Goal: Task Accomplishment & Management: Complete application form

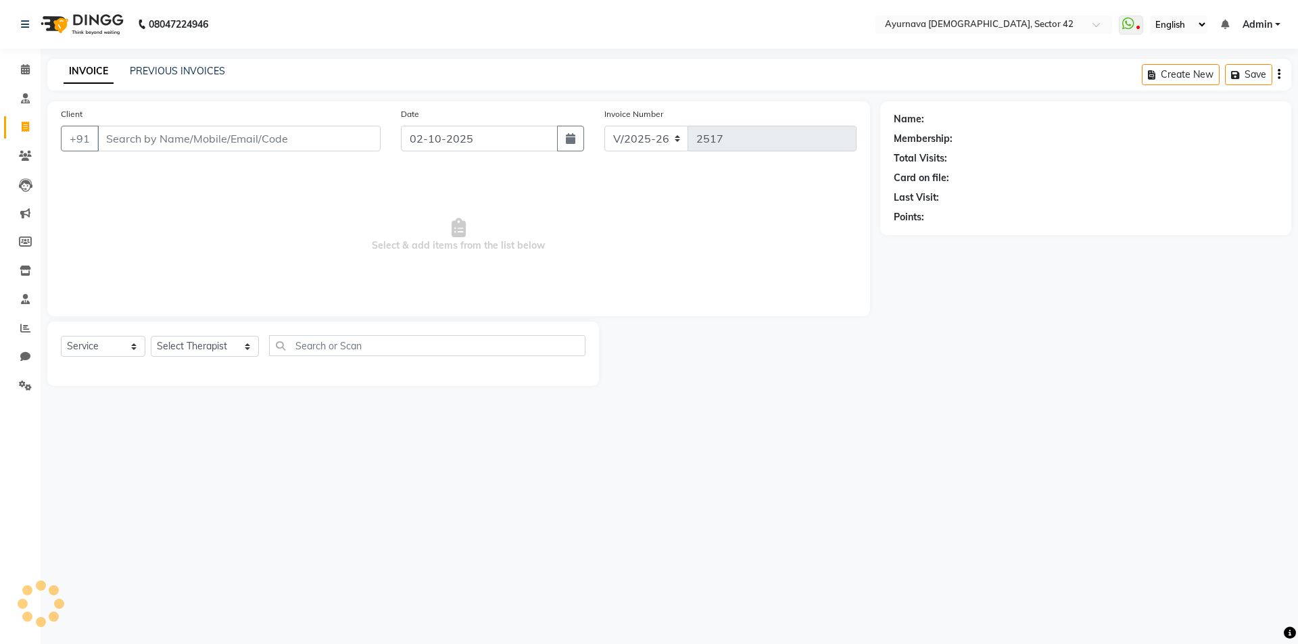
select select "5575"
select select "service"
select select "5575"
select select "service"
click at [995, 467] on div "08047224946 Select Location × [GEOGRAPHIC_DATA] 42 WhatsApp Status ✕ Status: Di…" at bounding box center [649, 322] width 1298 height 644
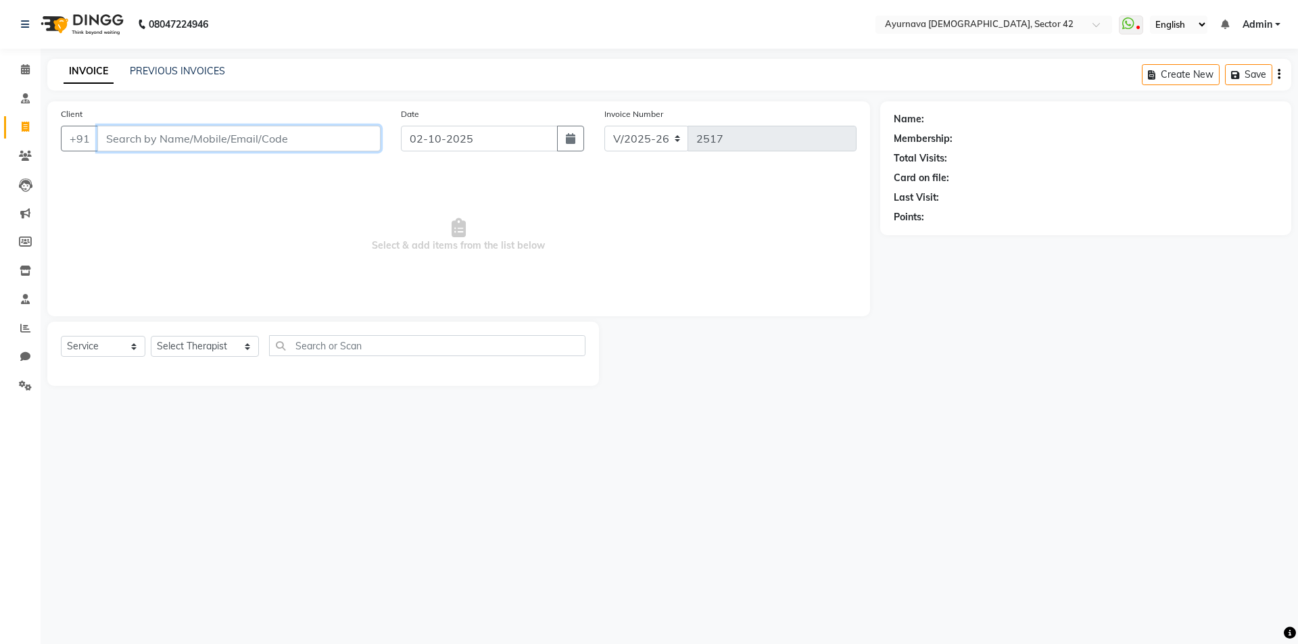
click at [196, 143] on input "Client" at bounding box center [238, 139] width 283 height 26
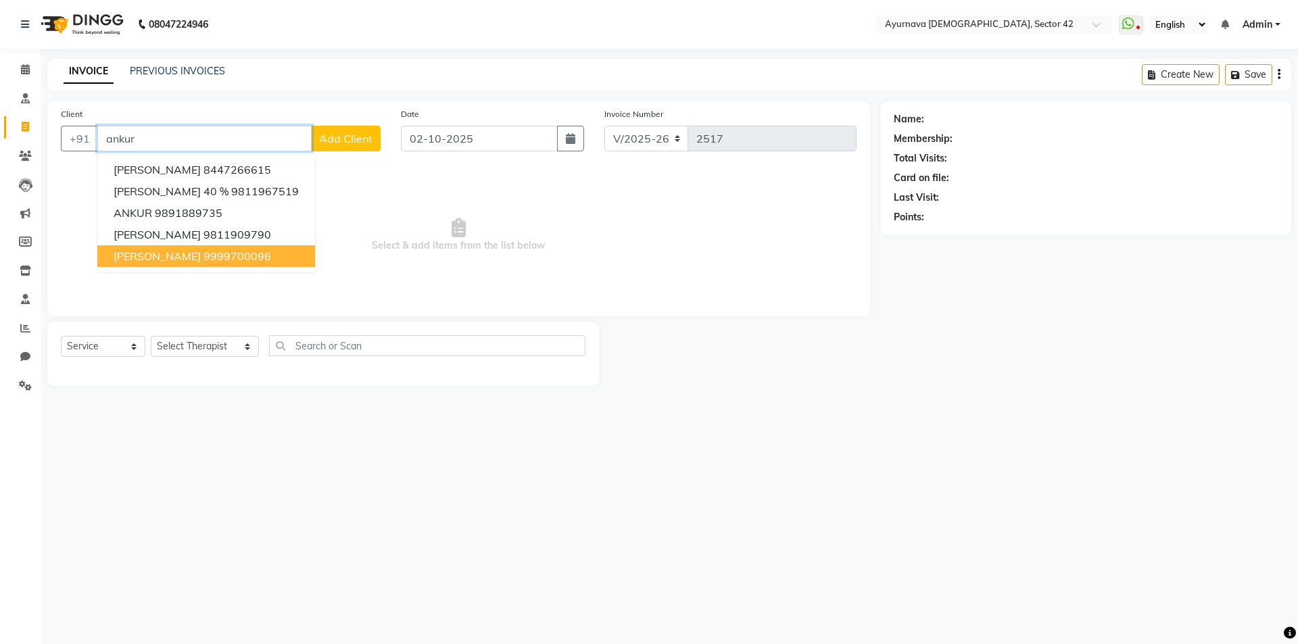
click at [220, 256] on ngb-highlight "9999700096" at bounding box center [238, 257] width 68 height 14
type input "9999700096"
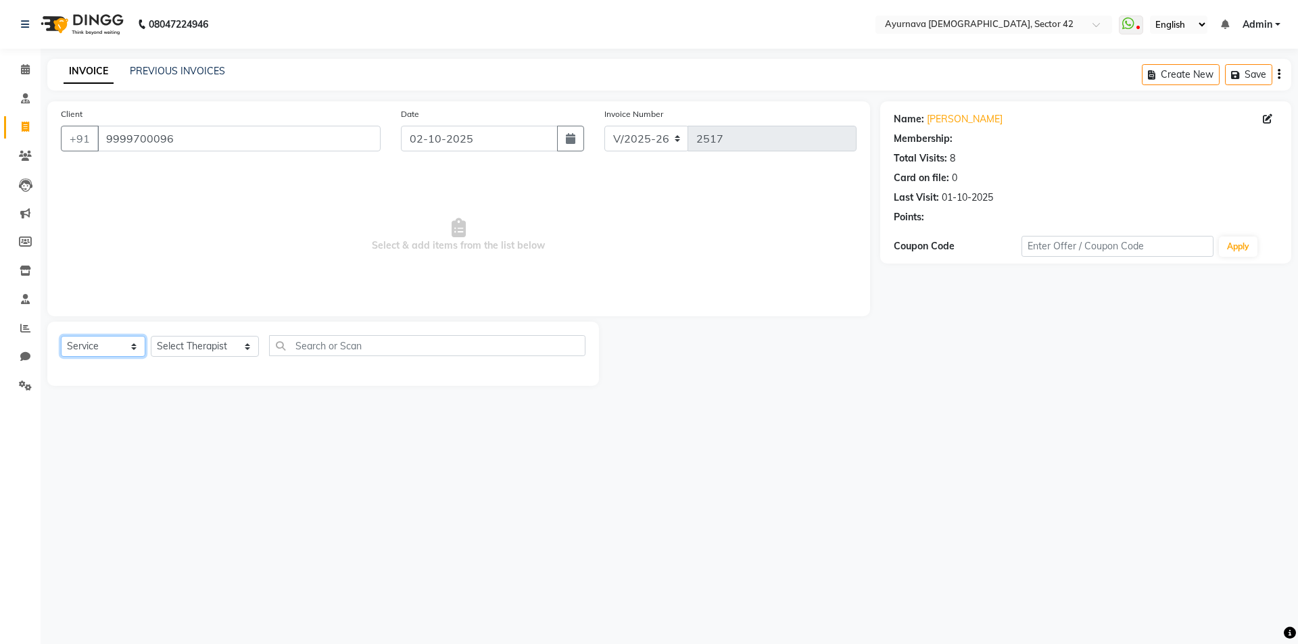
click at [116, 341] on select "Select Service Product Membership Package Voucher Prepaid Gift Card" at bounding box center [103, 346] width 85 height 21
click at [61, 336] on select "Select Service Product Membership Package Voucher Prepaid Gift Card" at bounding box center [103, 346] width 85 height 21
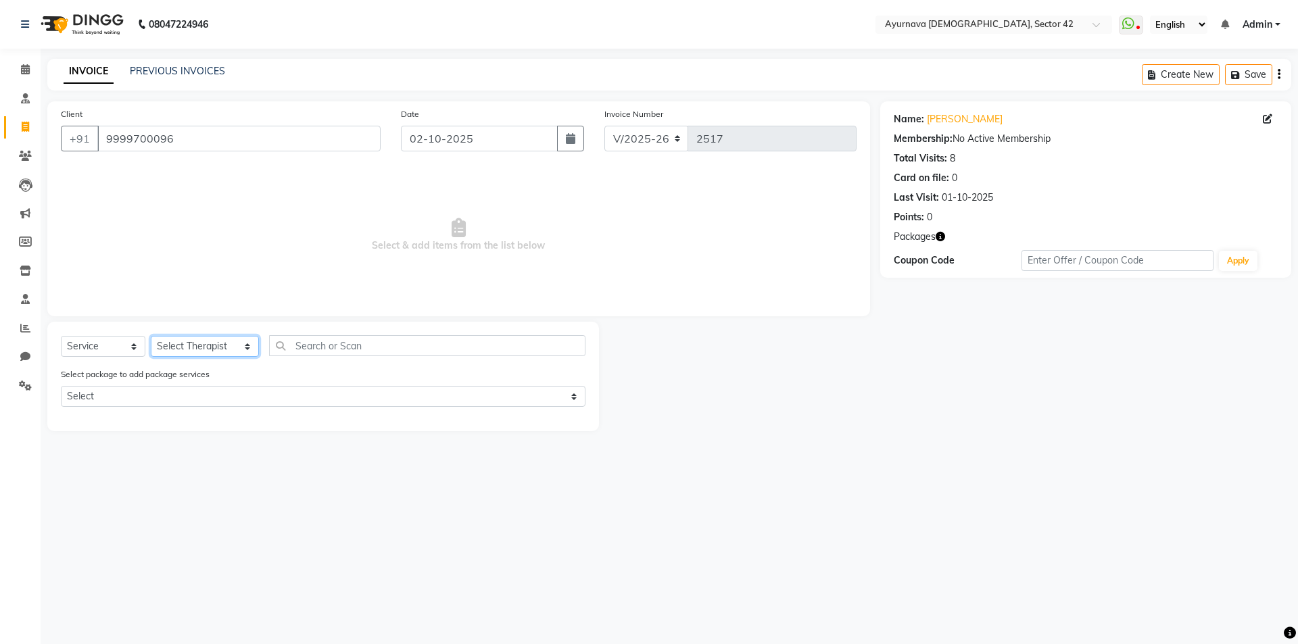
click at [195, 348] on select "Select Therapist ADARSH akash Akhila amrutha suresh Anuja Bhuvan Dr Bincy Dr Sa…" at bounding box center [205, 346] width 108 height 21
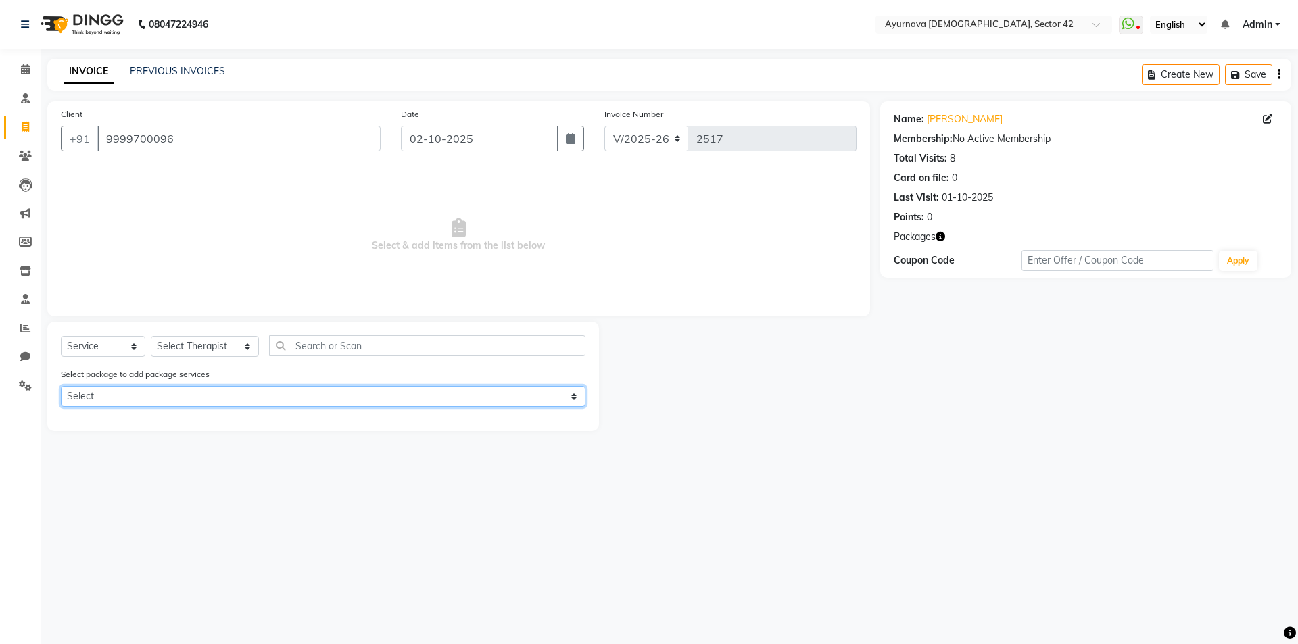
click at [192, 395] on select "Select ANKUR SARWANI" at bounding box center [323, 396] width 525 height 21
select select "1: Object"
click at [61, 386] on select "Select ANKUR SARWANI" at bounding box center [323, 396] width 525 height 21
click at [204, 396] on select "Select ANKUR SARWANI" at bounding box center [323, 396] width 525 height 21
click at [61, 386] on select "Select ANKUR SARWANI" at bounding box center [323, 396] width 525 height 21
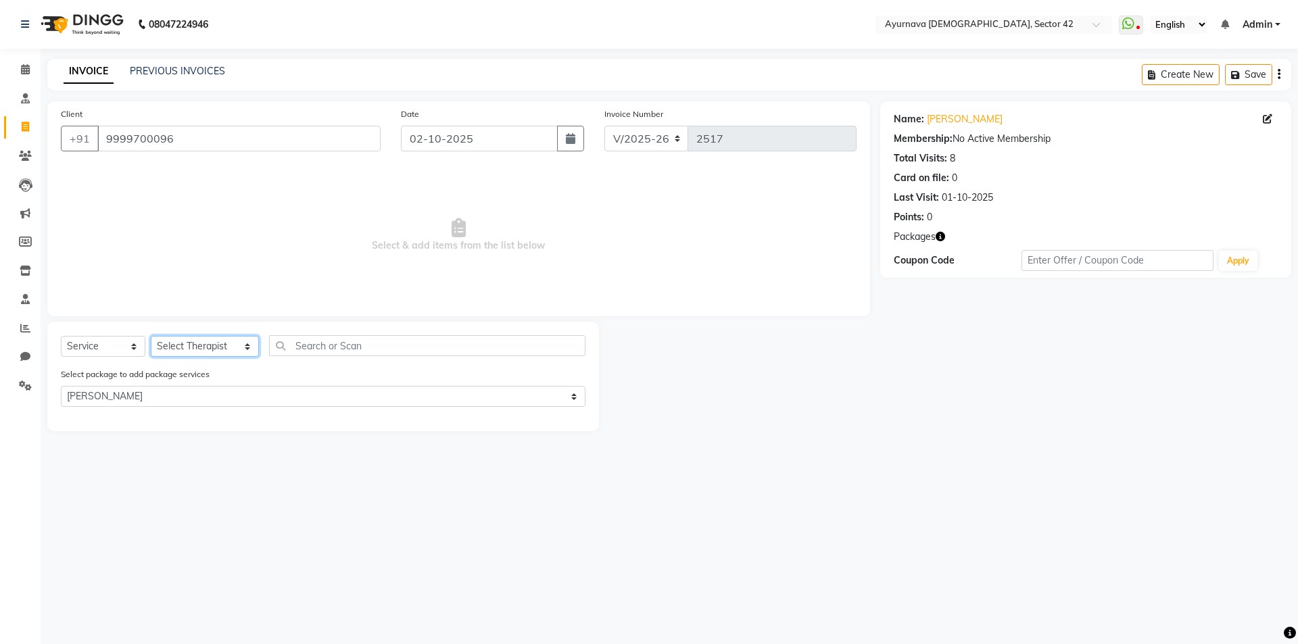
click at [187, 347] on select "Select Therapist ADARSH akash Akhila amrutha suresh Anuja Bhuvan Dr Bincy Dr Sa…" at bounding box center [205, 346] width 108 height 21
select select "89458"
click at [151, 336] on select "Select Therapist ADARSH akash Akhila amrutha suresh Anuja Bhuvan Dr Bincy Dr Sa…" at bounding box center [205, 346] width 108 height 21
click at [575, 419] on label at bounding box center [571, 420] width 10 height 10
click at [575, 419] on input "checkbox" at bounding box center [570, 421] width 9 height 9
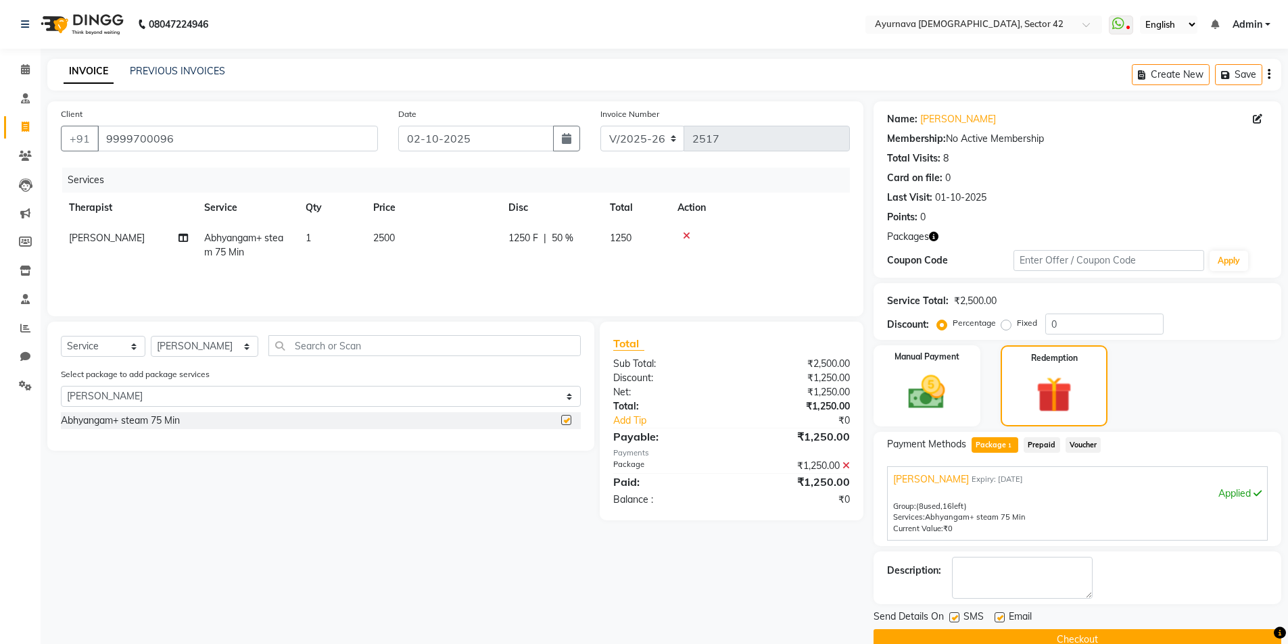
checkbox input "false"
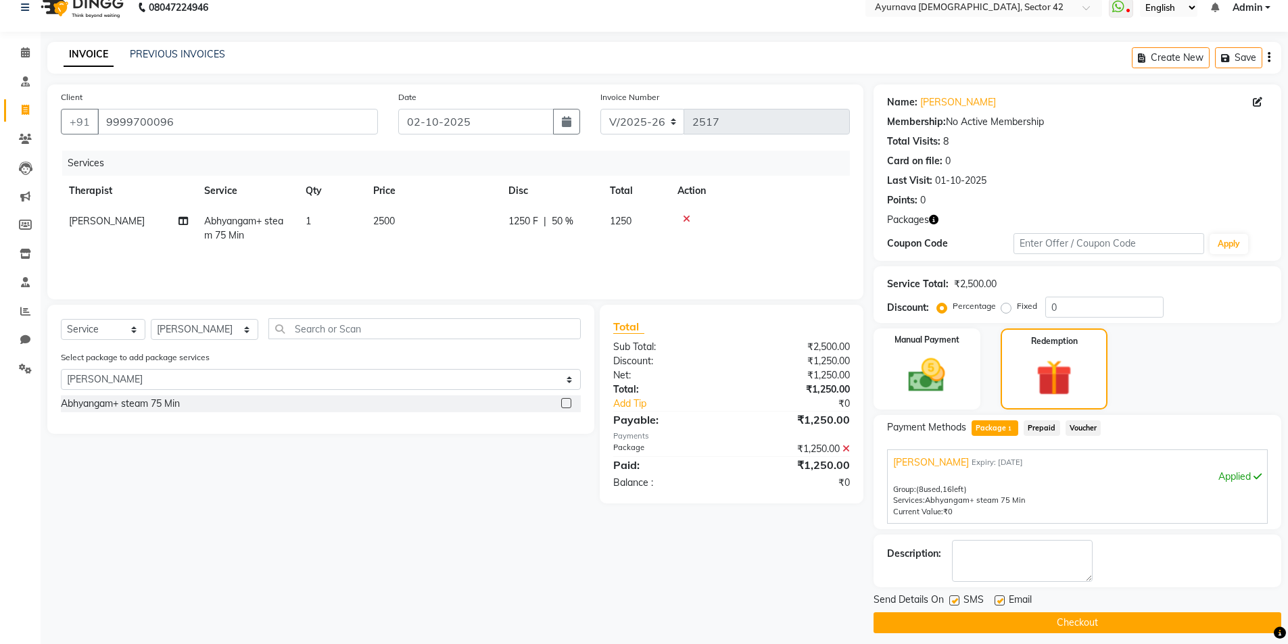
scroll to position [26, 0]
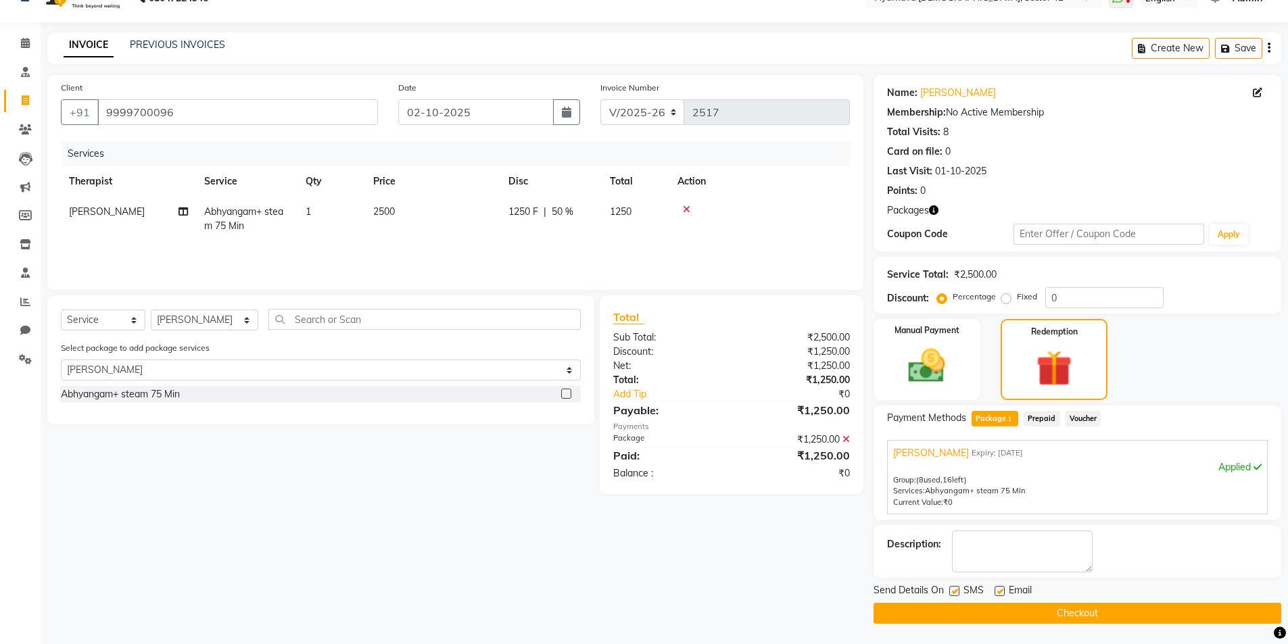
click at [952, 613] on button "Checkout" at bounding box center [1078, 613] width 408 height 21
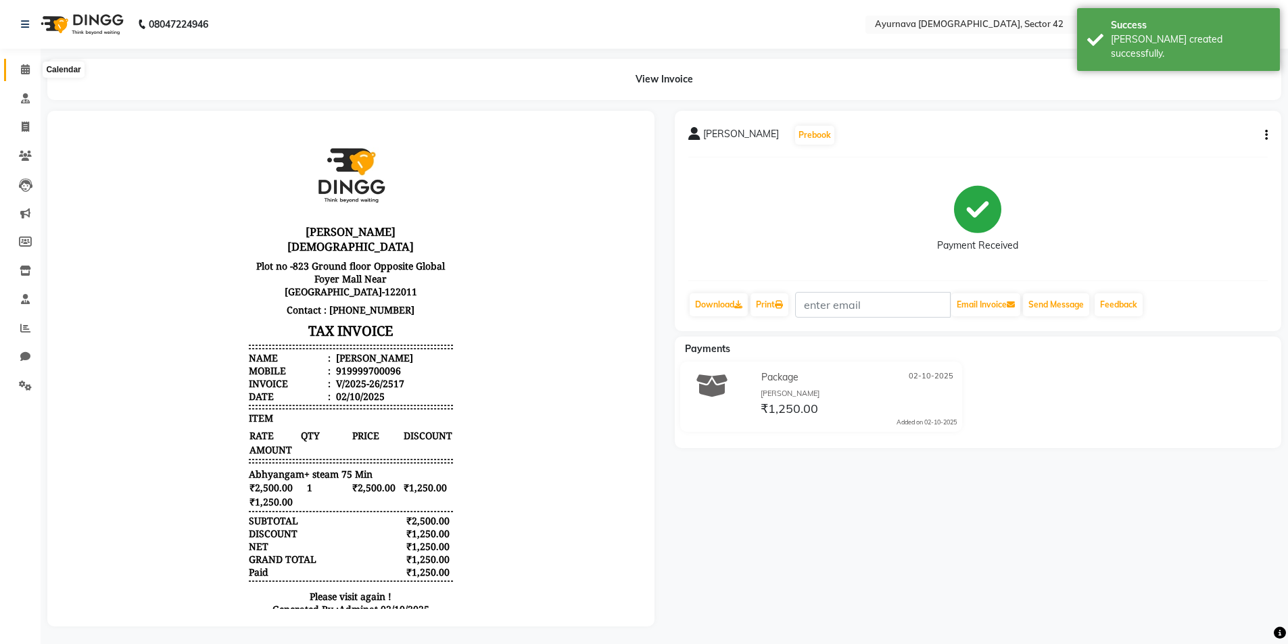
click at [25, 75] on span at bounding box center [26, 70] width 24 height 16
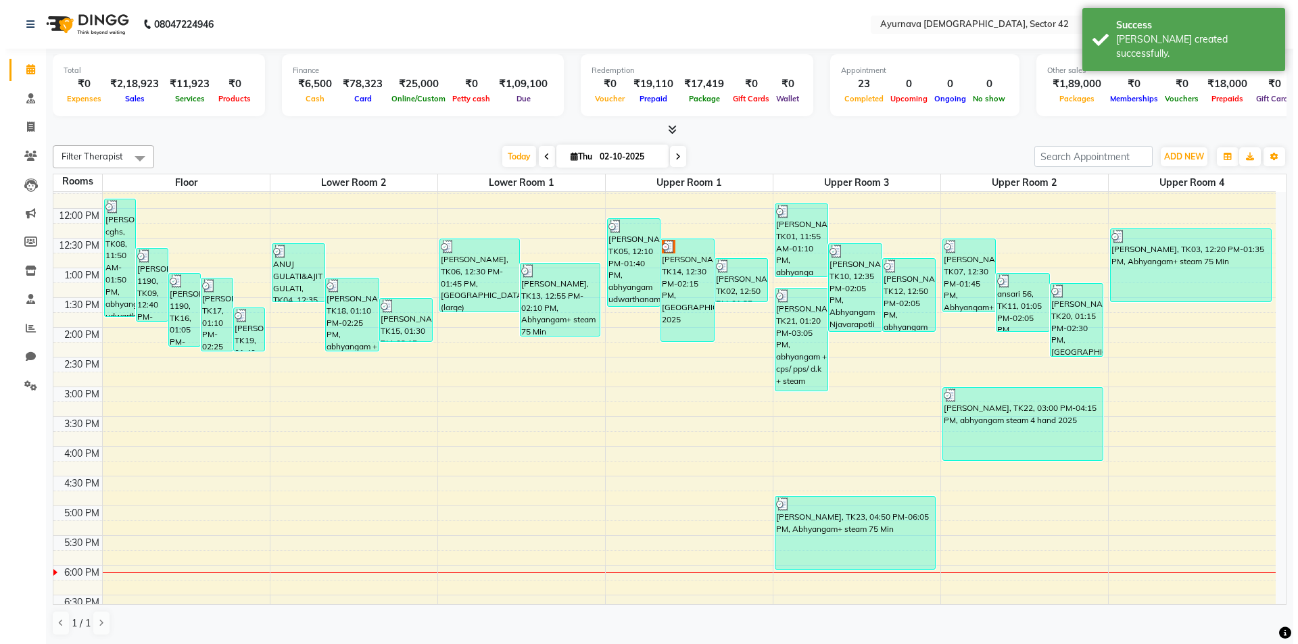
scroll to position [271, 0]
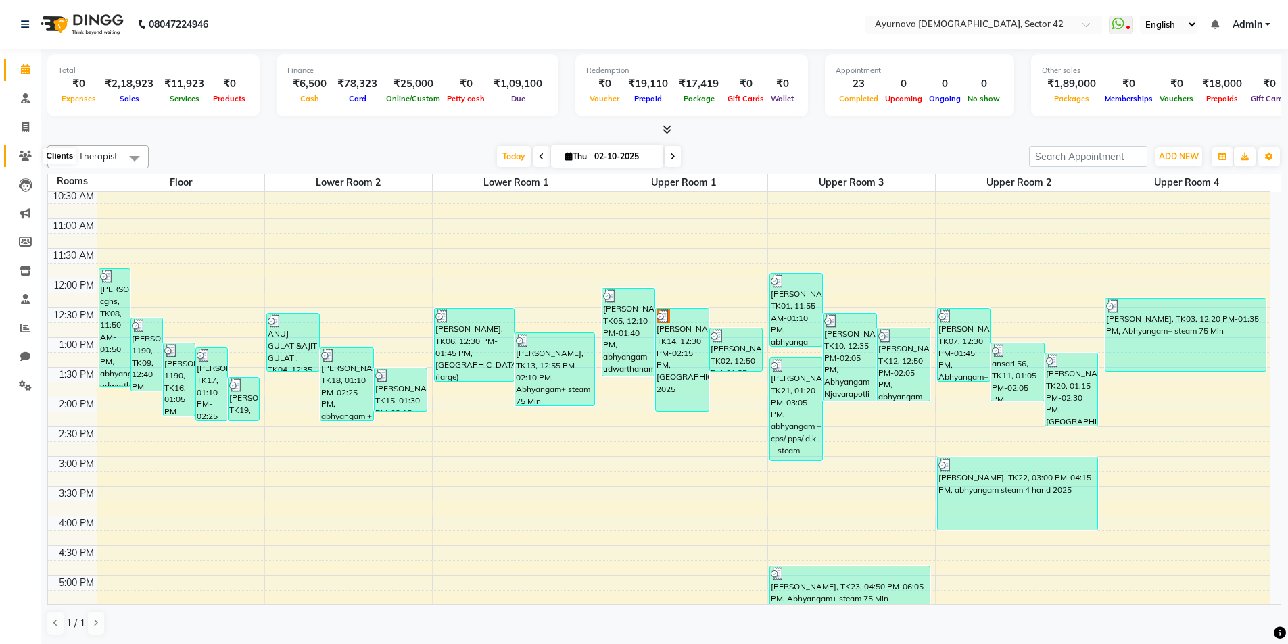
click at [19, 156] on icon at bounding box center [25, 156] width 13 height 10
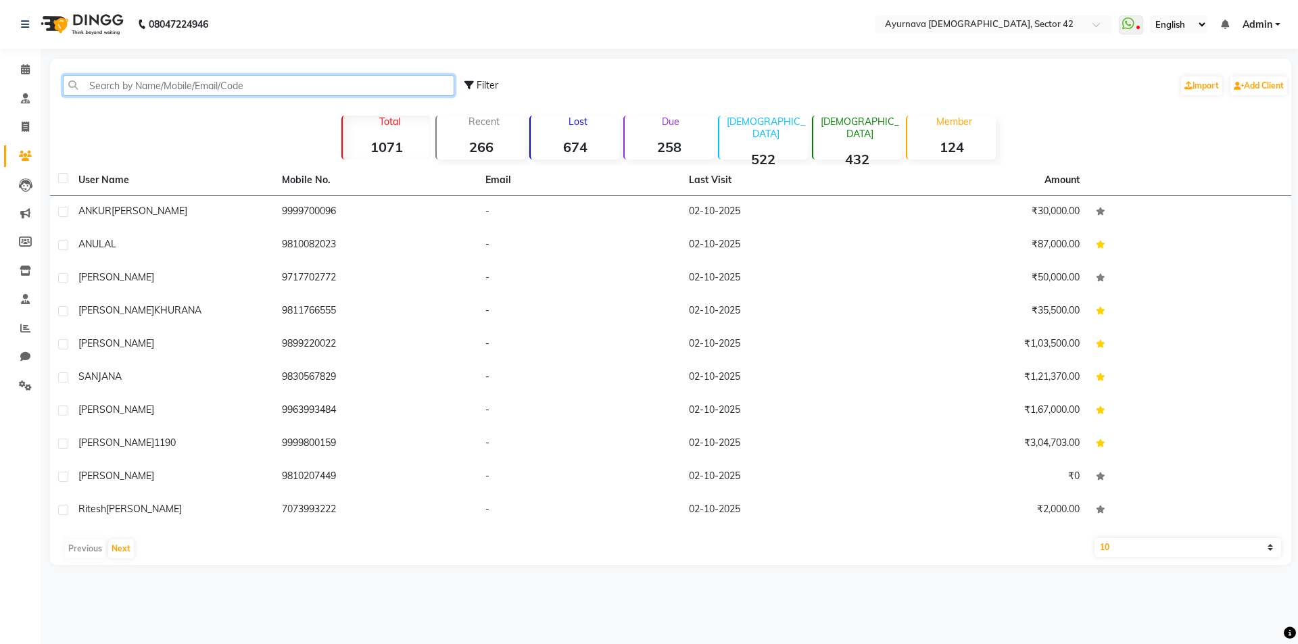
click at [151, 83] on input "text" at bounding box center [259, 85] width 392 height 21
click at [190, 86] on input "text" at bounding box center [259, 85] width 392 height 21
click at [26, 125] on icon at bounding box center [25, 127] width 7 height 10
select select "service"
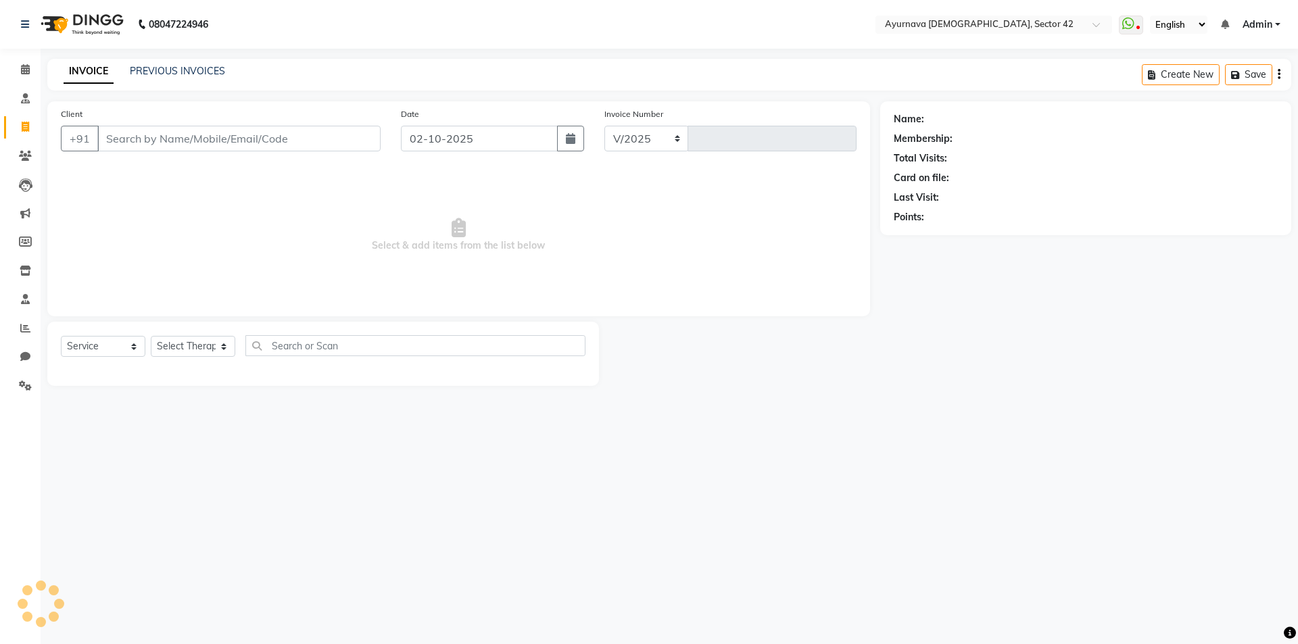
select select "5575"
type input "2518"
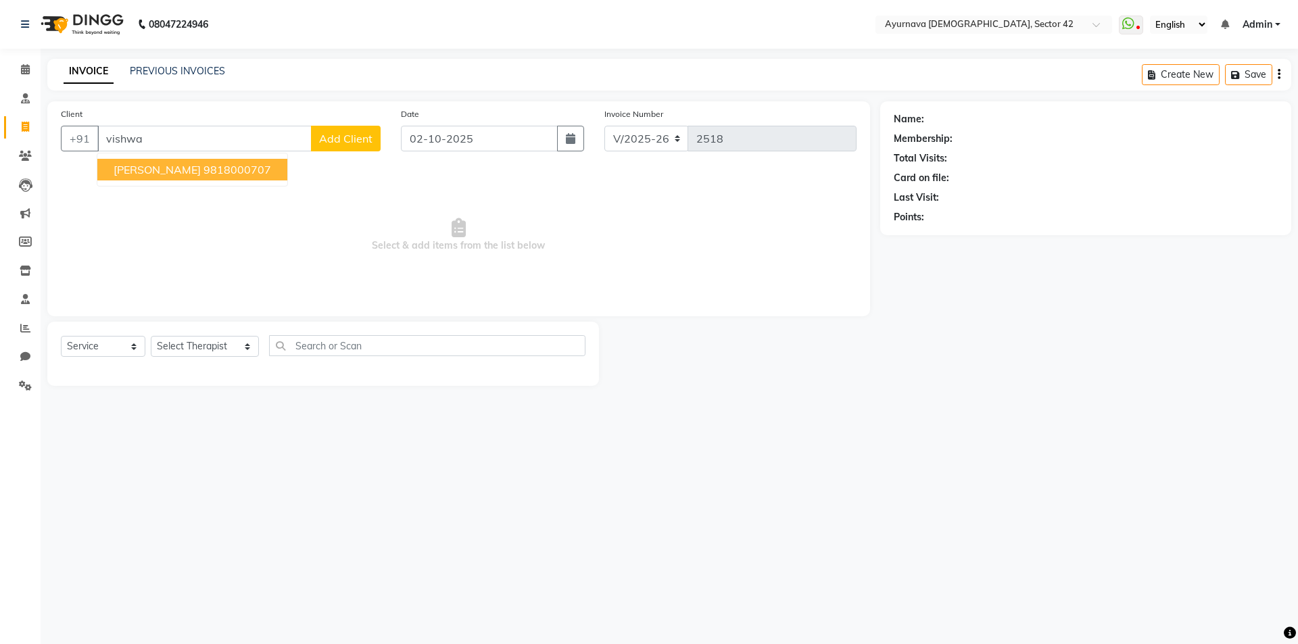
click at [218, 175] on ngb-highlight "9818000707" at bounding box center [238, 170] width 68 height 14
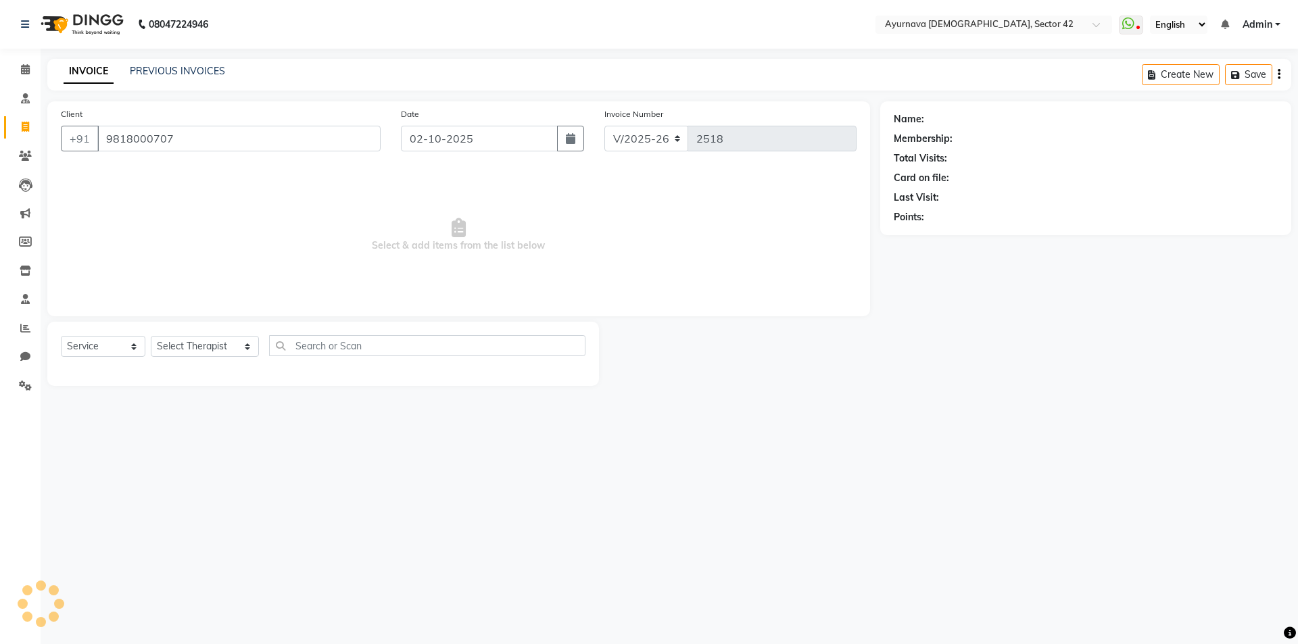
type input "9818000707"
click at [183, 347] on select "Select Therapist ADARSH akash Akhila amrutha suresh Anuja Bhuvan Dr Bincy Dr Sa…" at bounding box center [205, 346] width 108 height 21
select select "89458"
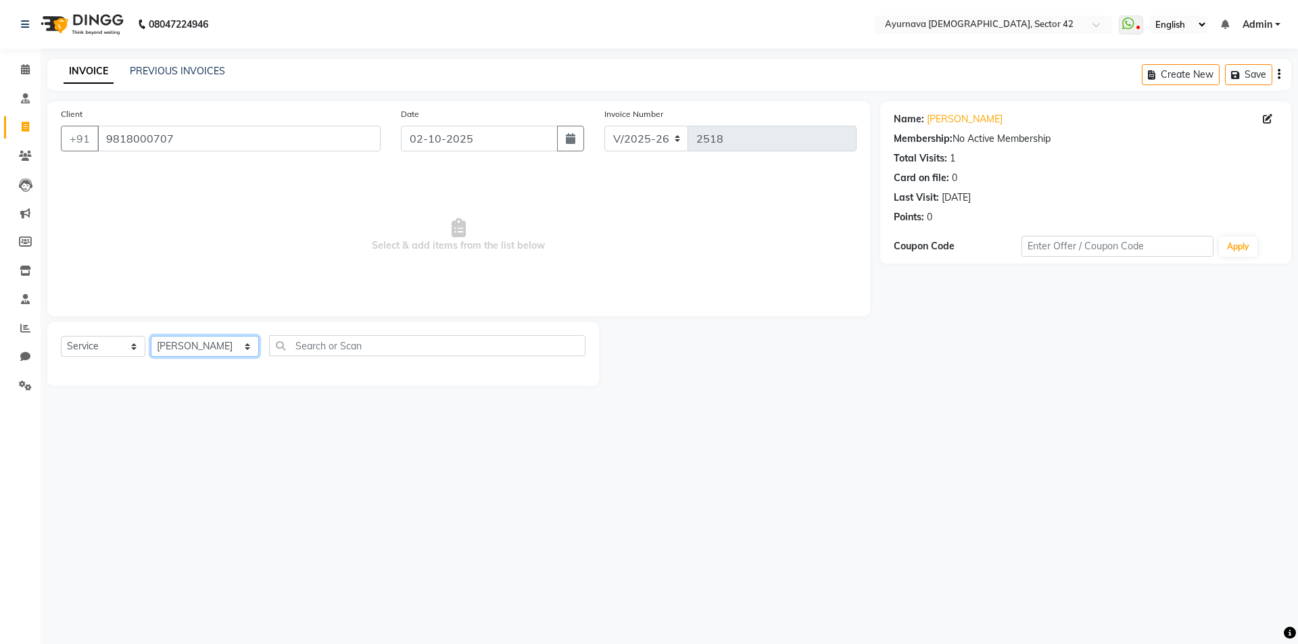
click at [151, 336] on select "Select Therapist ADARSH akash Akhila amrutha suresh Anuja Bhuvan Dr Bincy Dr Sa…" at bounding box center [205, 346] width 108 height 21
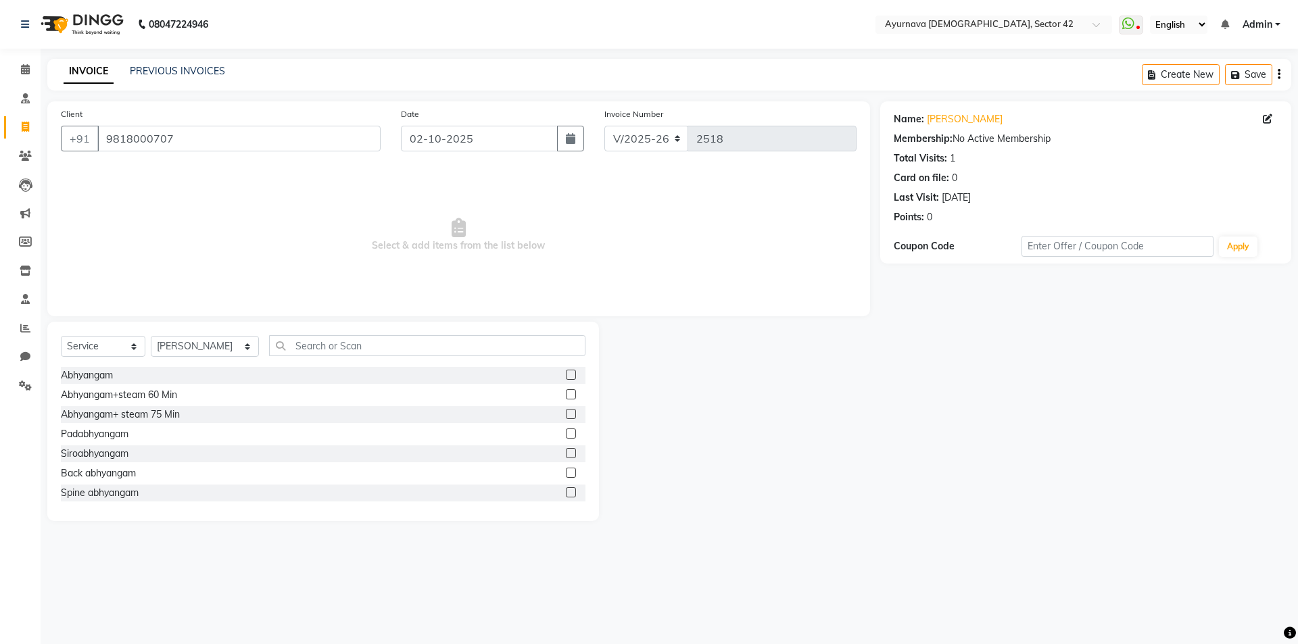
click at [566, 394] on label at bounding box center [571, 395] width 10 height 10
click at [566, 394] on input "checkbox" at bounding box center [570, 395] width 9 height 9
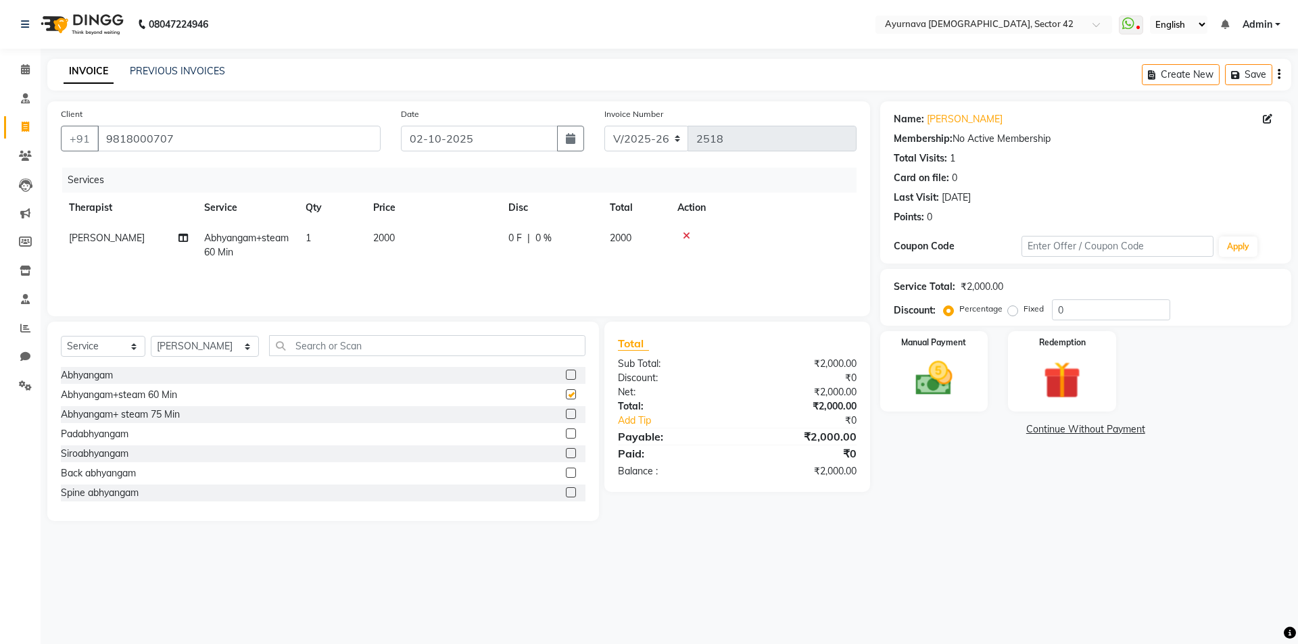
checkbox input "false"
click at [937, 379] on img at bounding box center [934, 378] width 63 height 45
click at [1035, 428] on span "CARD" at bounding box center [1026, 431] width 29 height 16
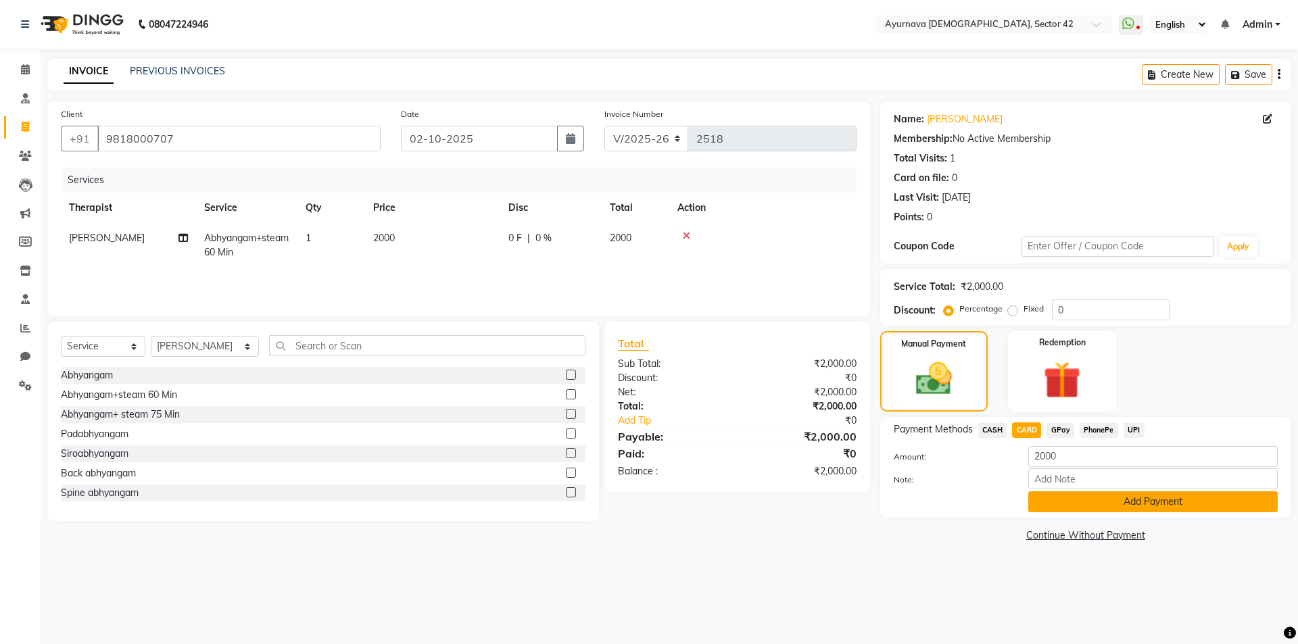
click at [1081, 496] on button "Add Payment" at bounding box center [1154, 502] width 250 height 21
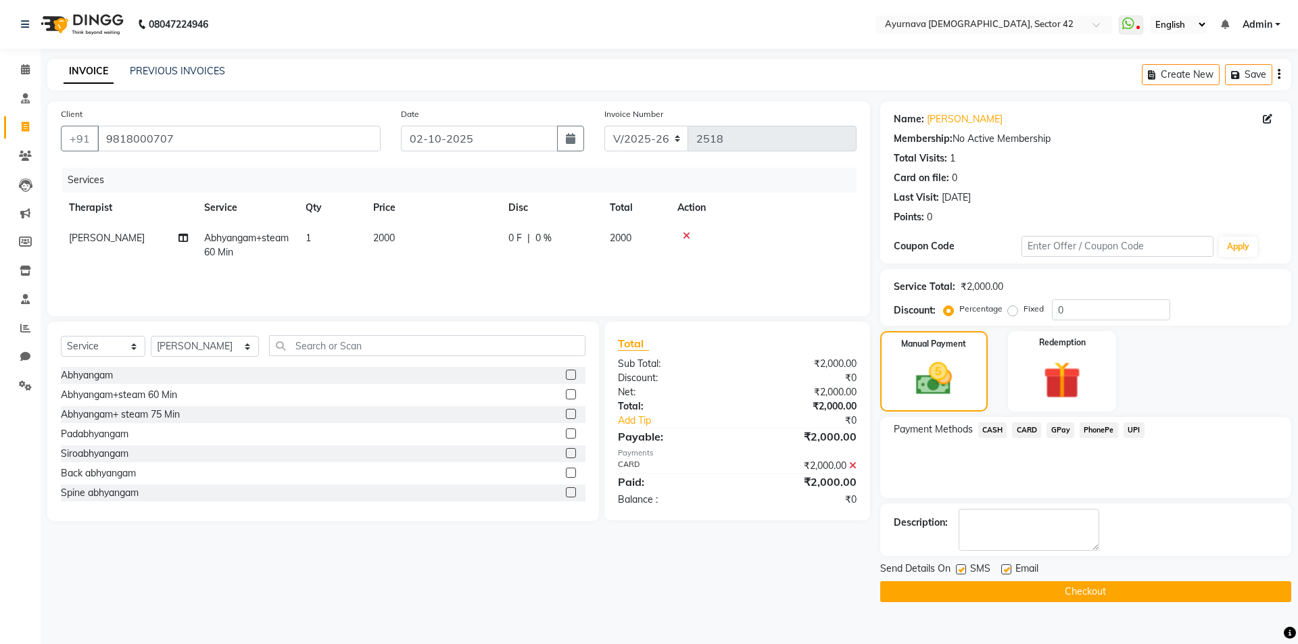
click at [1062, 587] on button "Checkout" at bounding box center [1085, 592] width 411 height 21
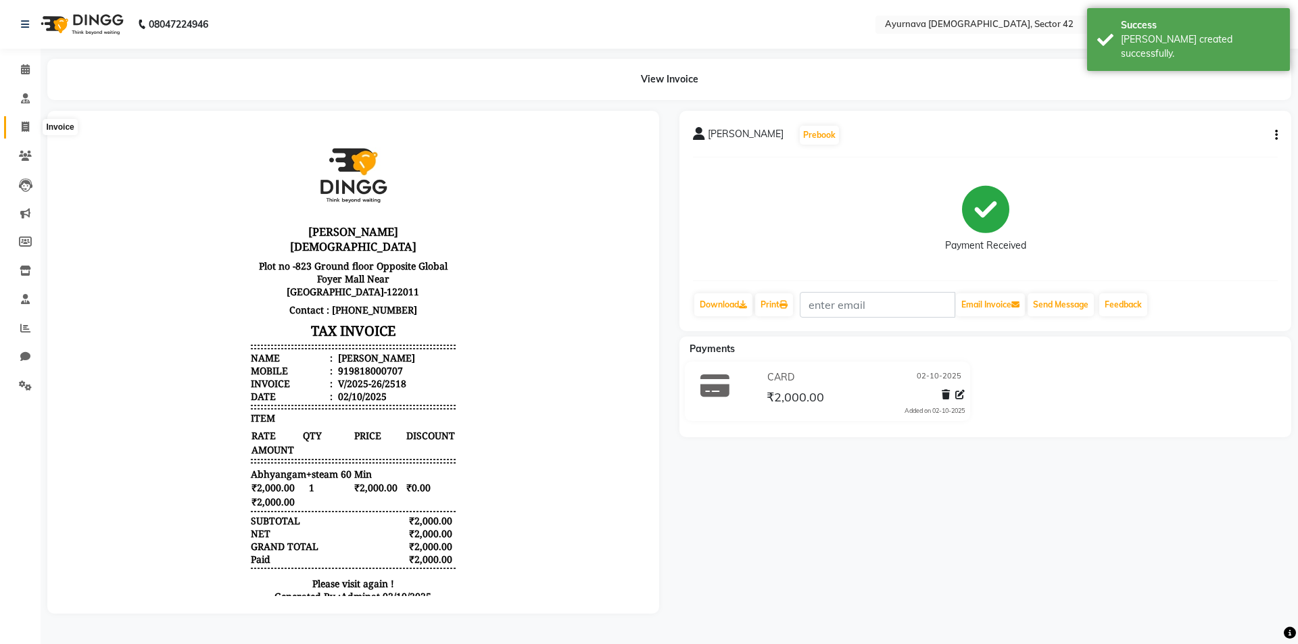
click at [23, 126] on icon at bounding box center [25, 127] width 7 height 10
select select "5575"
select select "service"
